Goal: Transaction & Acquisition: Book appointment/travel/reservation

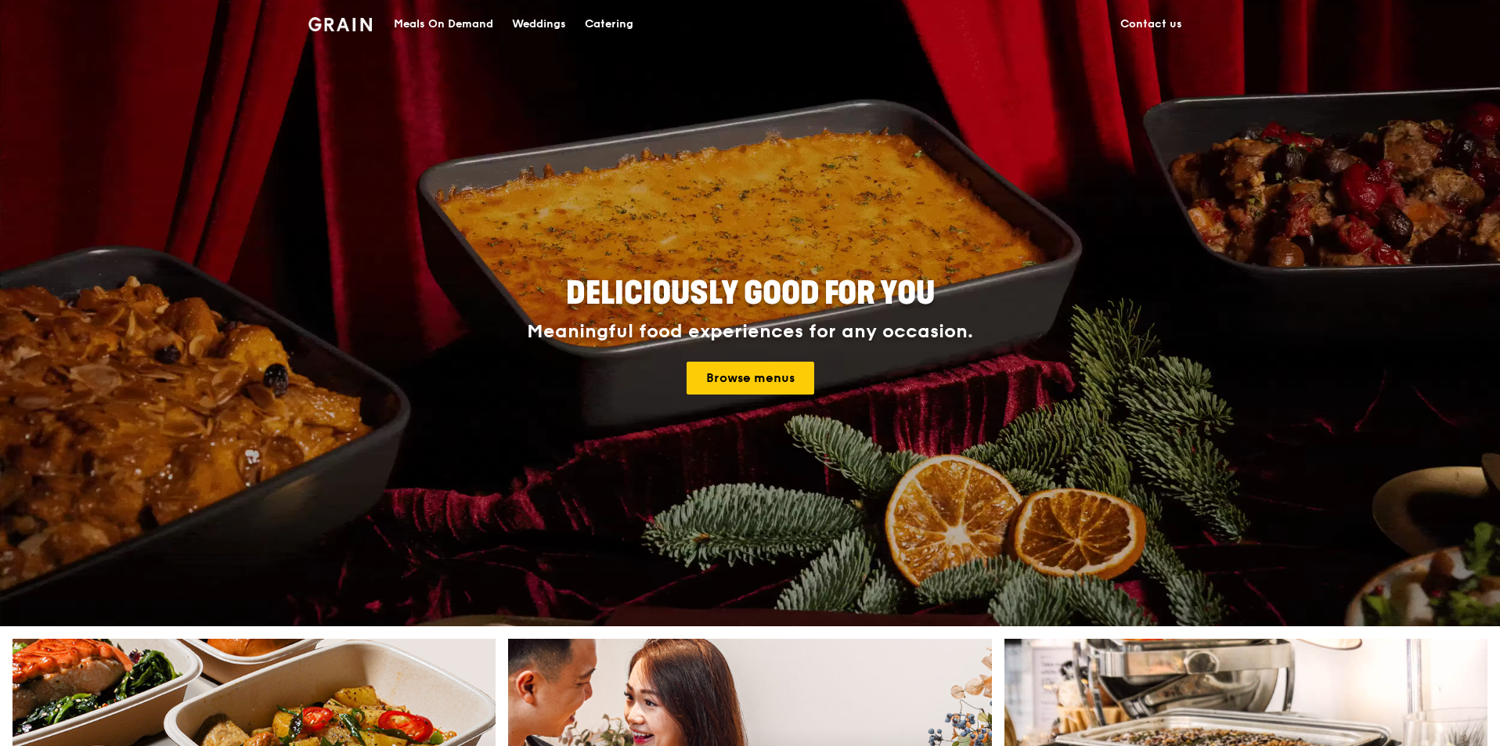
click at [614, 25] on div "Catering" at bounding box center [609, 24] width 49 height 47
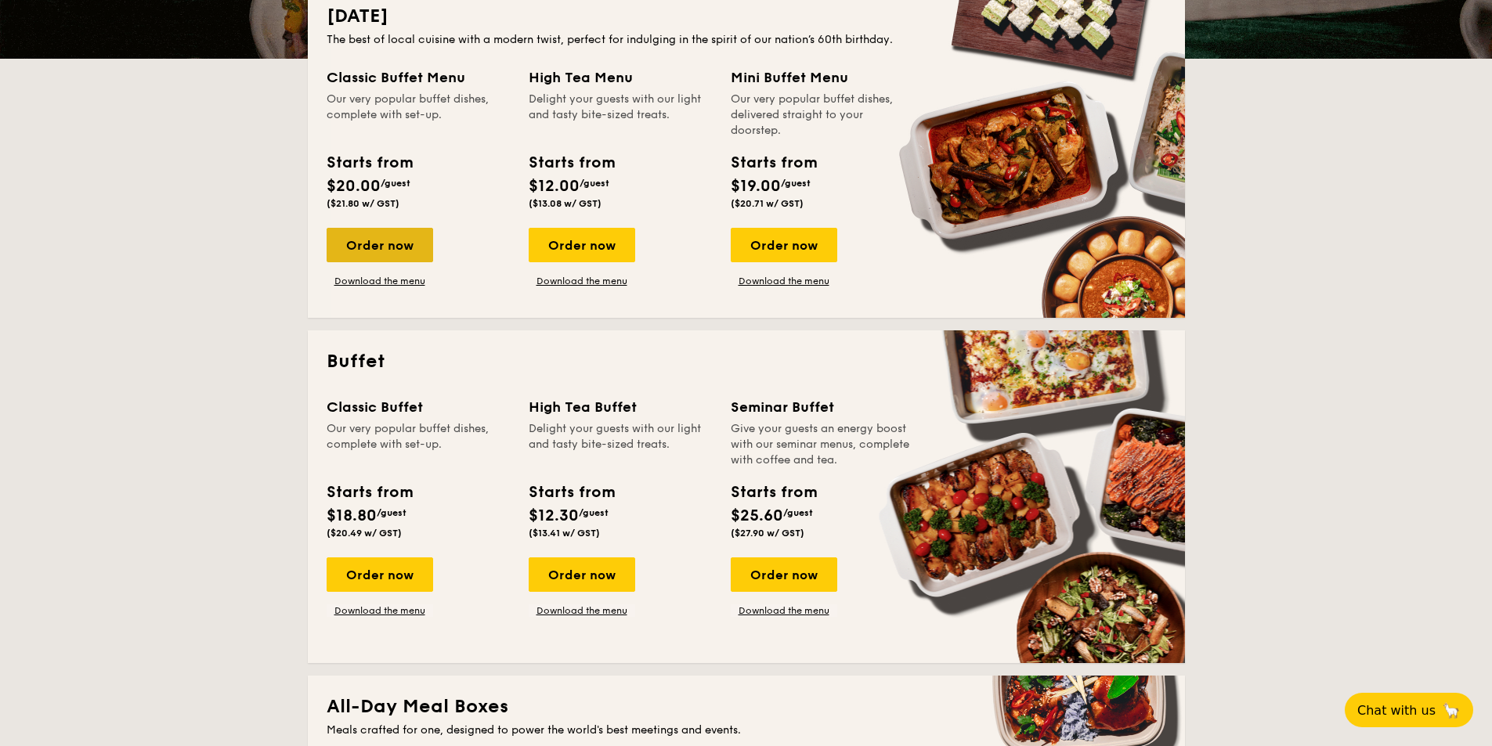
scroll to position [392, 0]
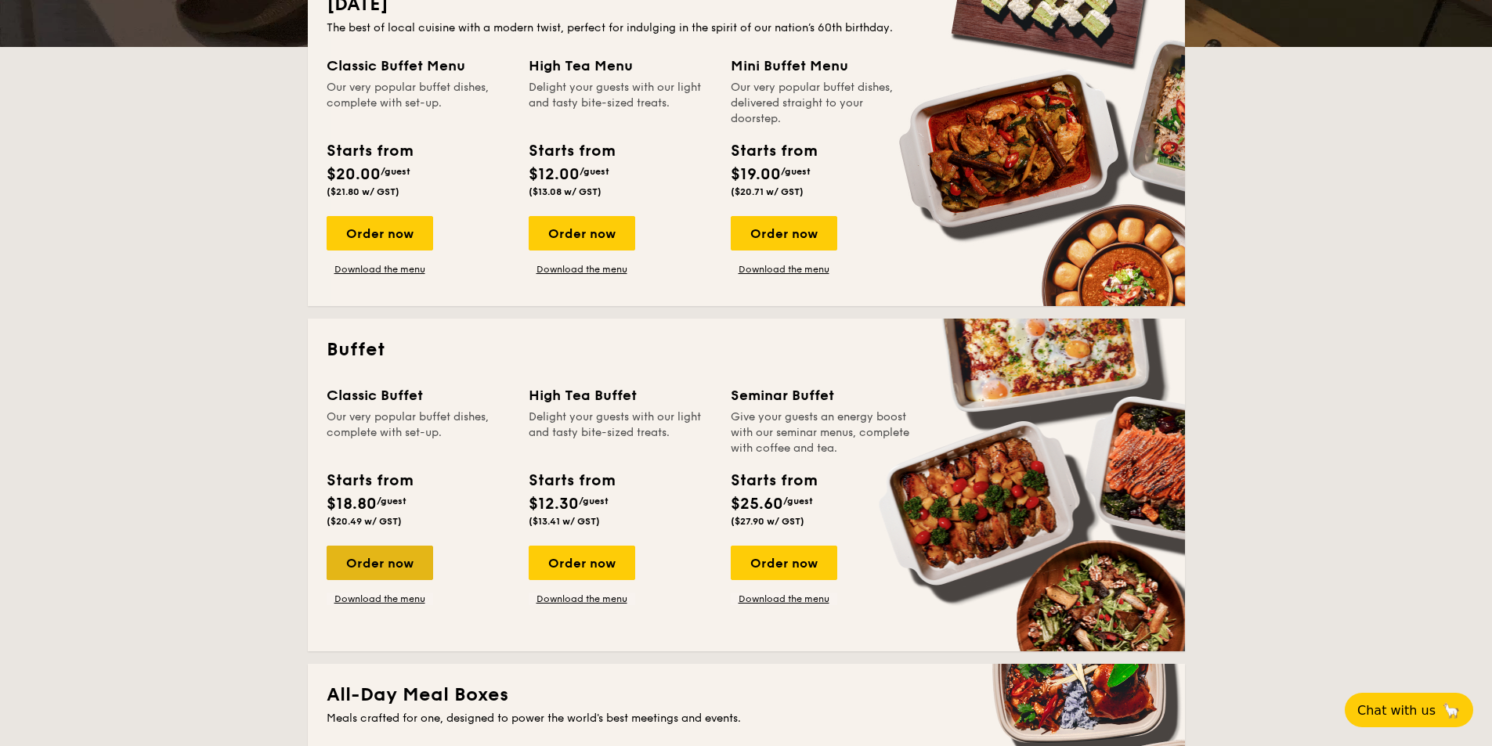
click at [387, 569] on div "Order now" at bounding box center [380, 563] width 106 height 34
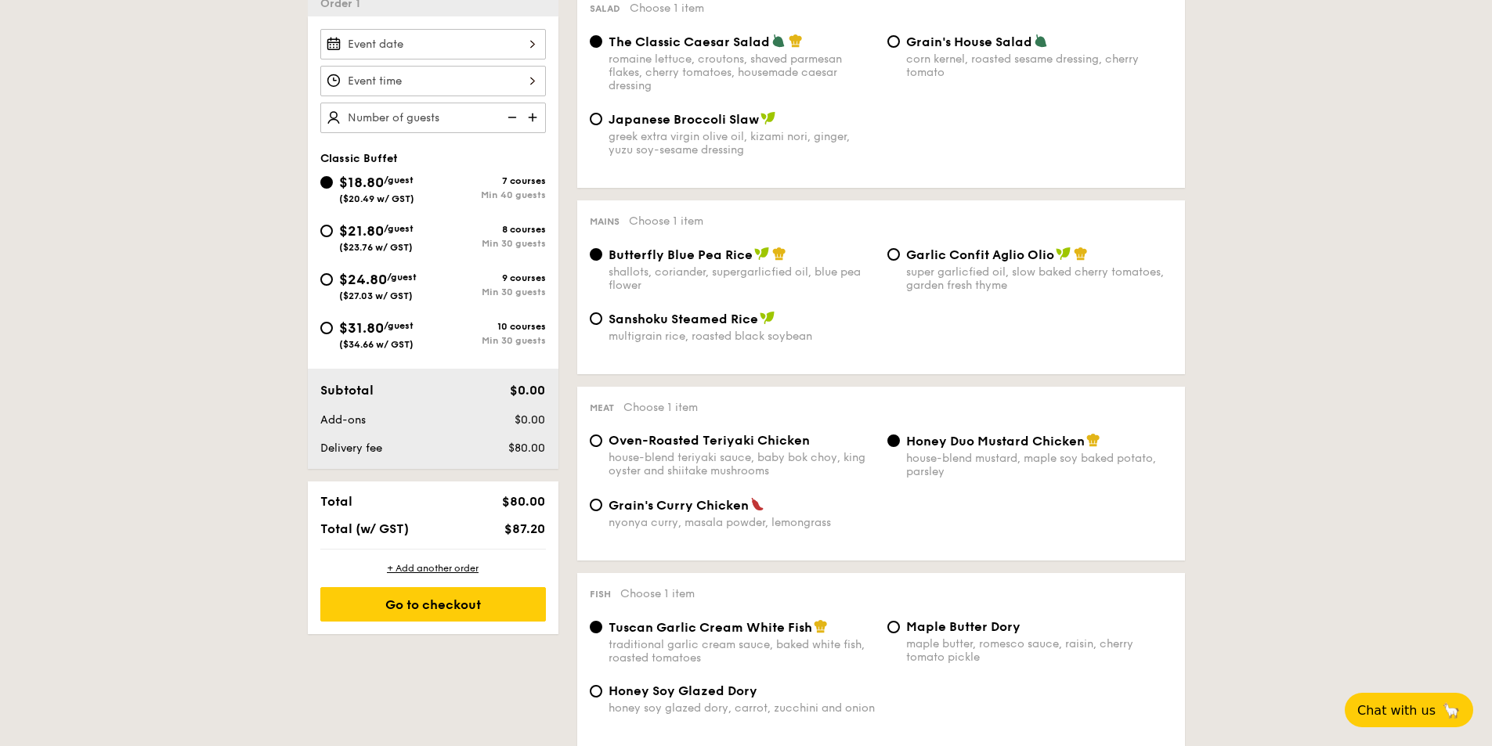
scroll to position [470, 0]
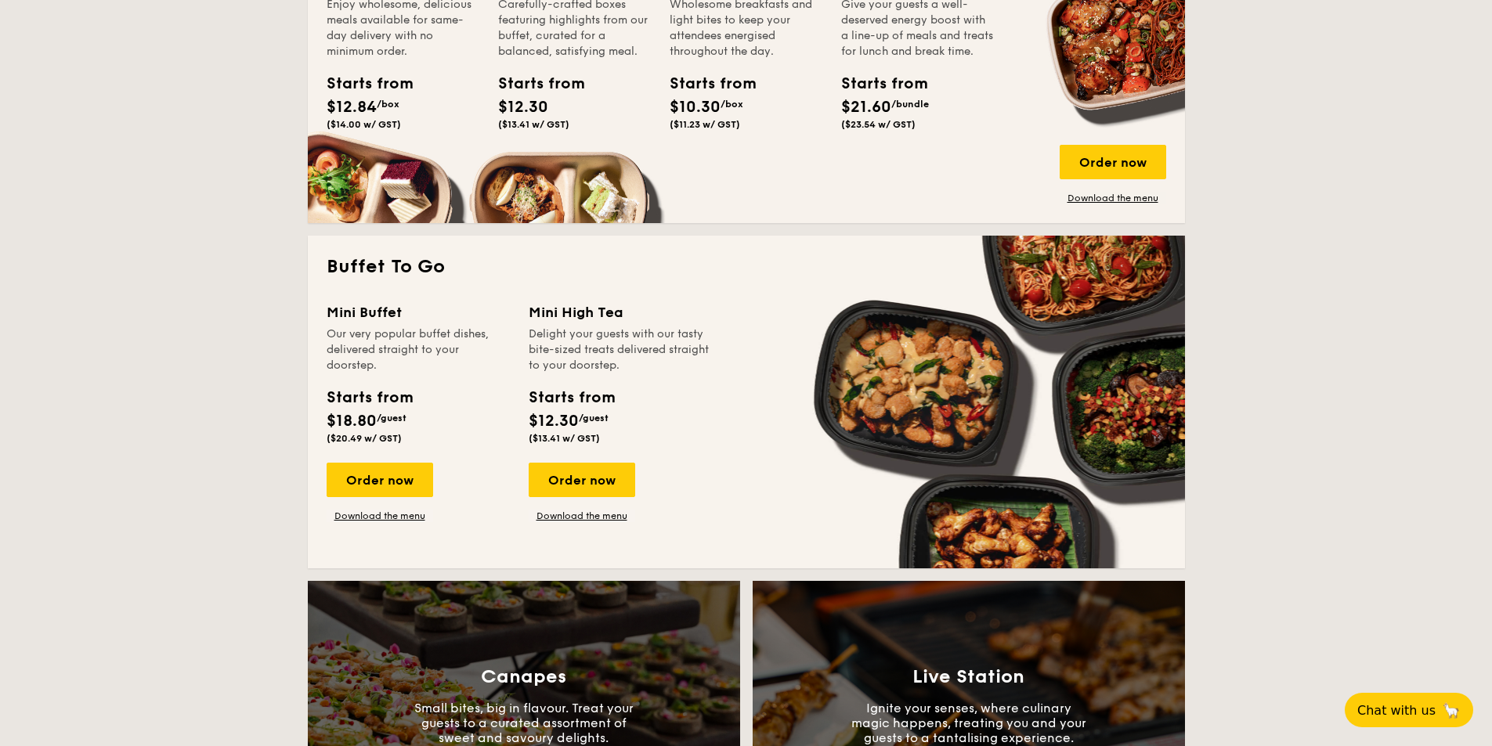
scroll to position [1175, 0]
